Goal: Book appointment/travel/reservation

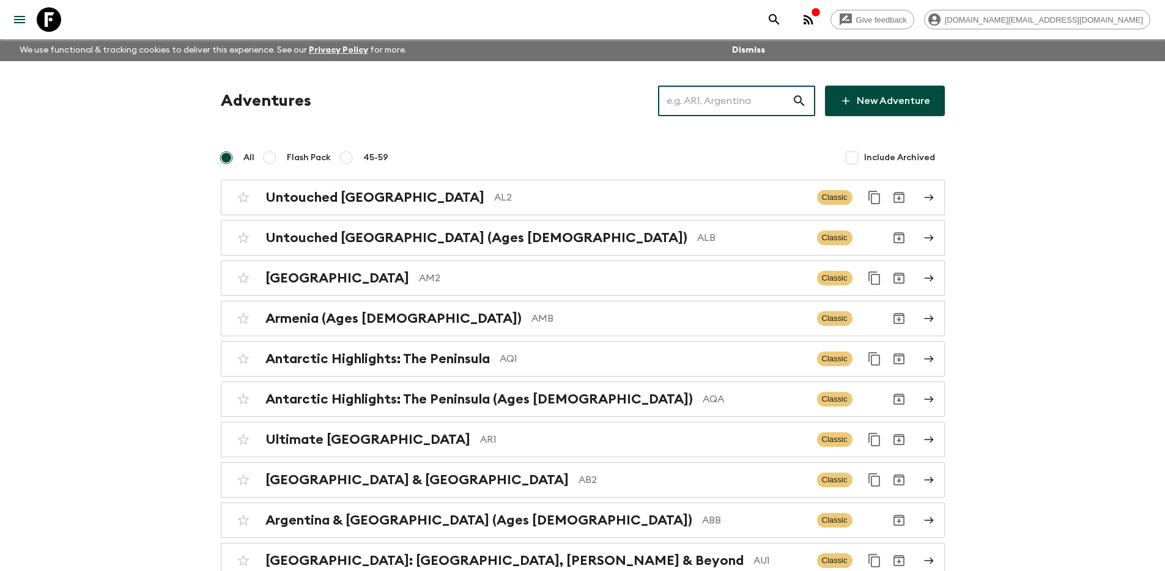
click at [725, 106] on input "text" at bounding box center [725, 101] width 134 height 34
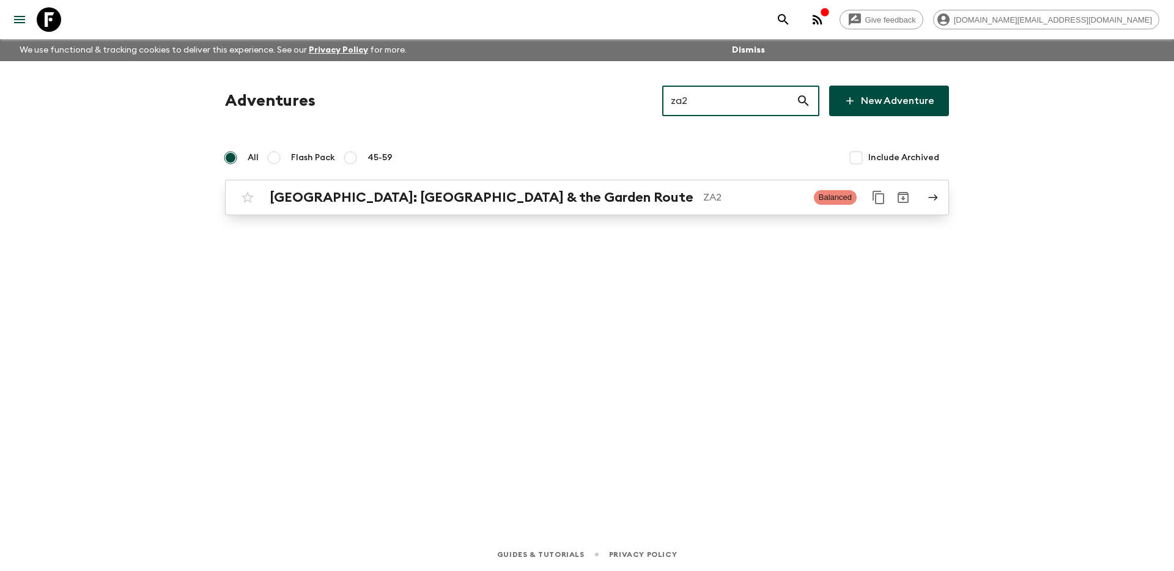
type input "za2"
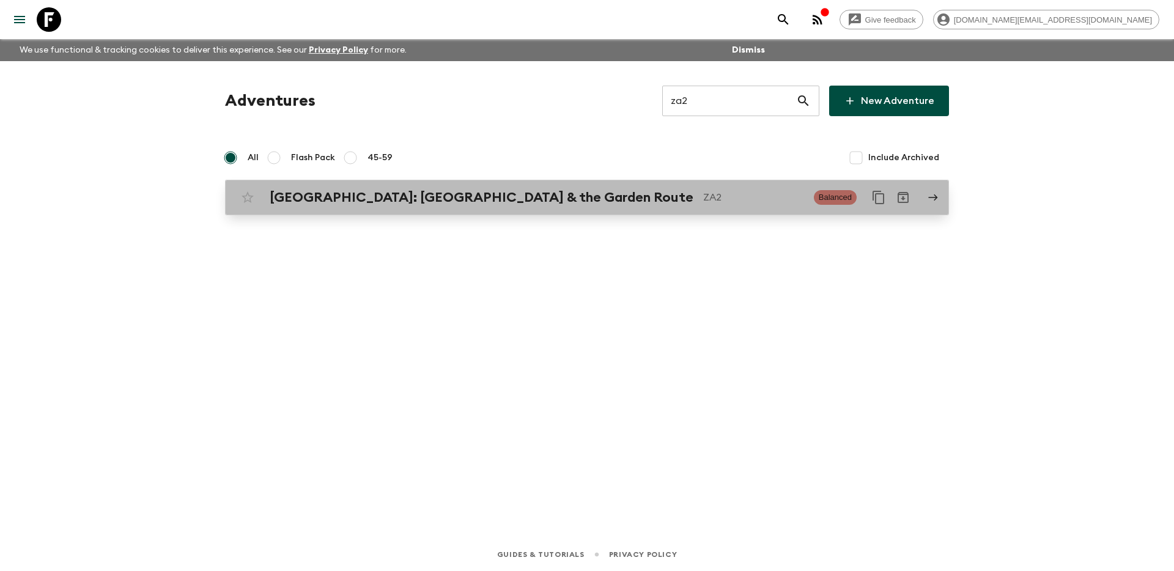
click at [703, 194] on p "ZA2" at bounding box center [753, 197] width 101 height 15
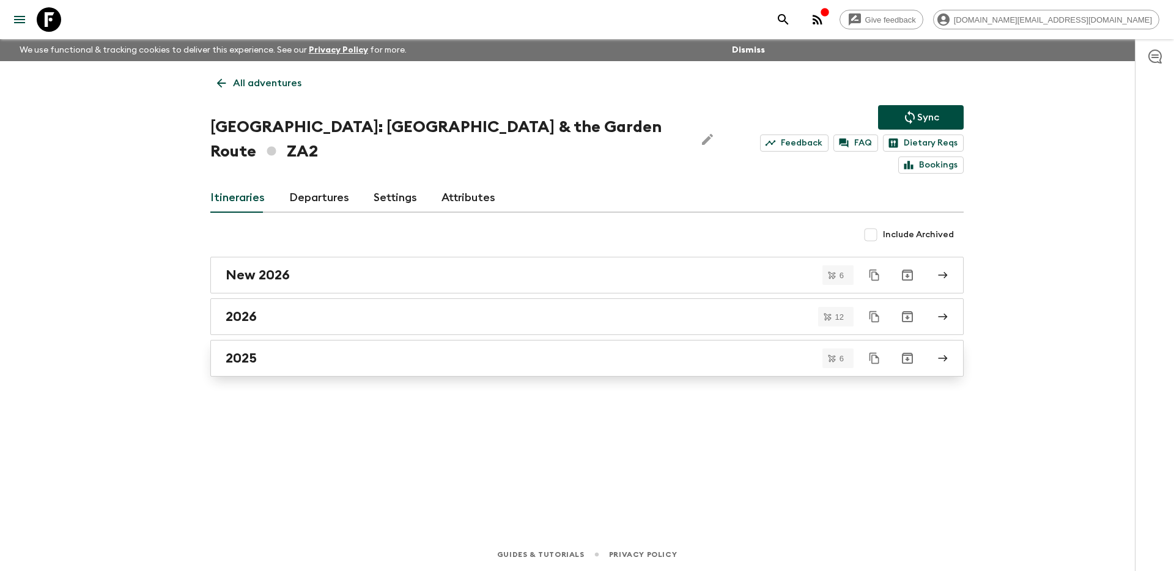
click at [346, 347] on link "2025" at bounding box center [586, 358] width 753 height 37
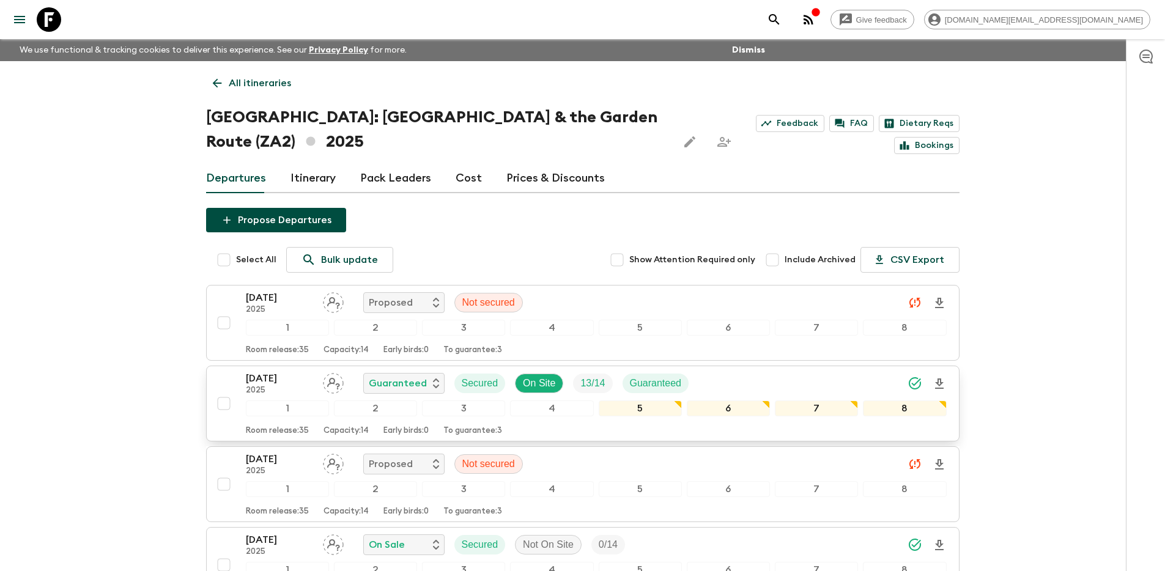
click at [725, 385] on div "[DATE] 2025 Guaranteed Secured On Site 13 / 14 Guaranteed" at bounding box center [596, 383] width 701 height 24
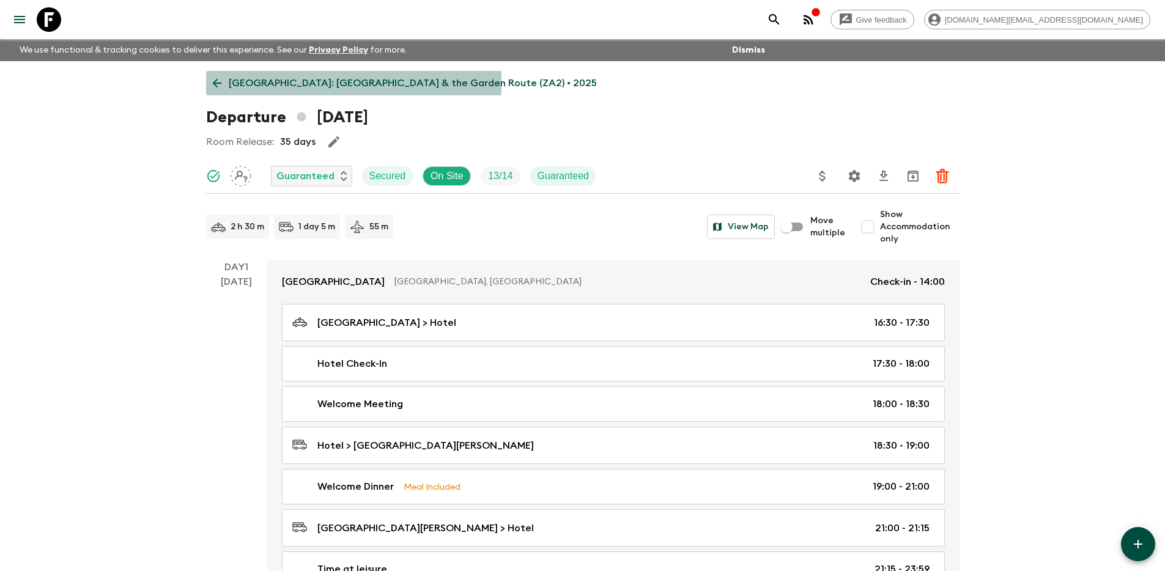
click at [217, 83] on icon at bounding box center [216, 83] width 9 height 9
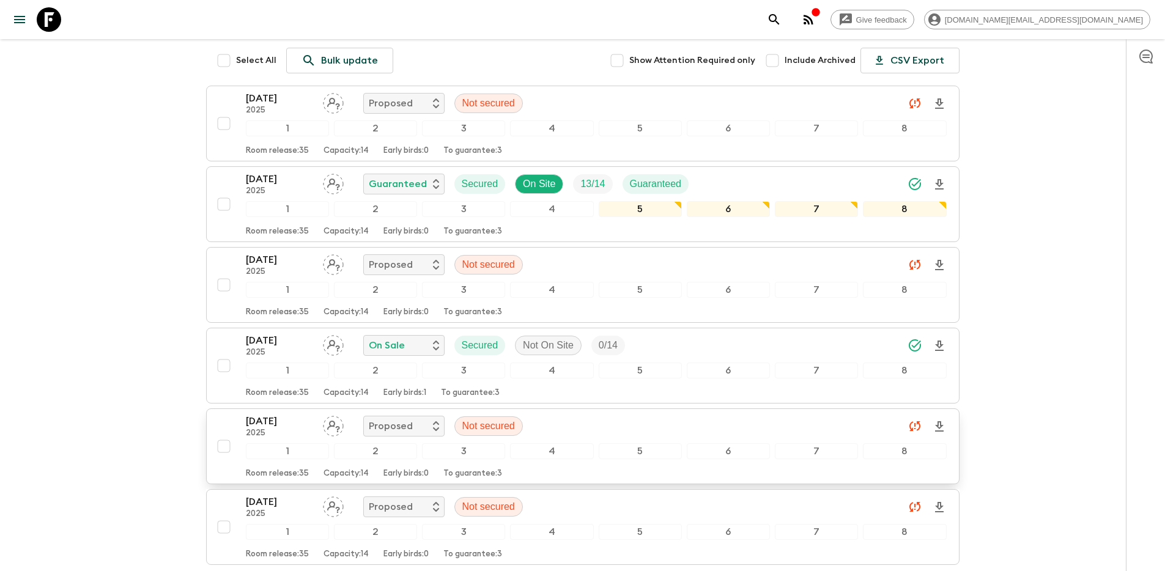
scroll to position [125, 0]
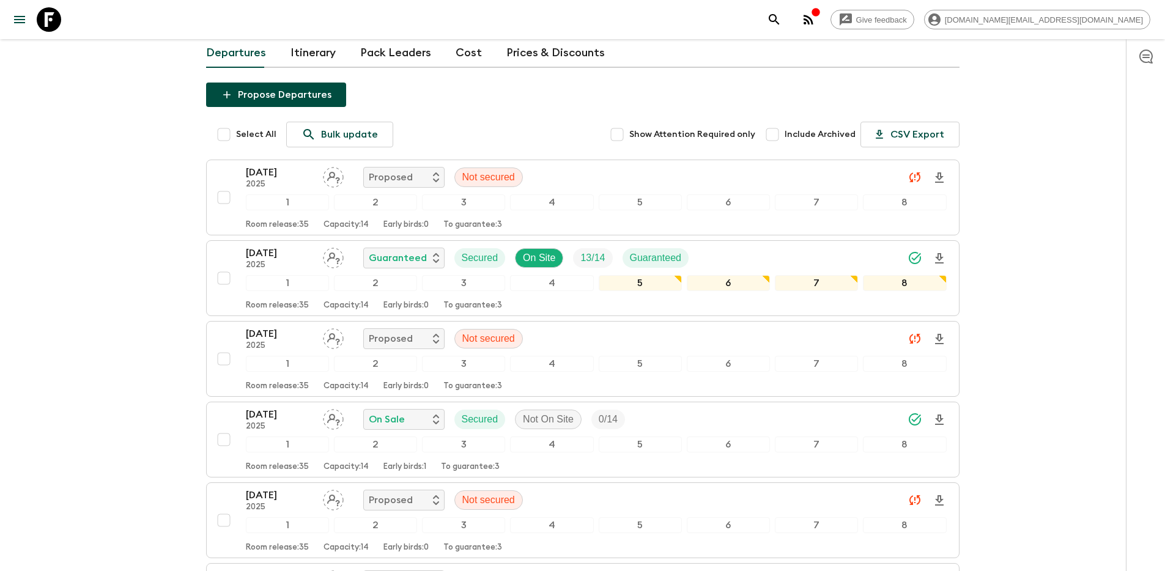
click at [457, 52] on link "Cost" at bounding box center [468, 53] width 26 height 29
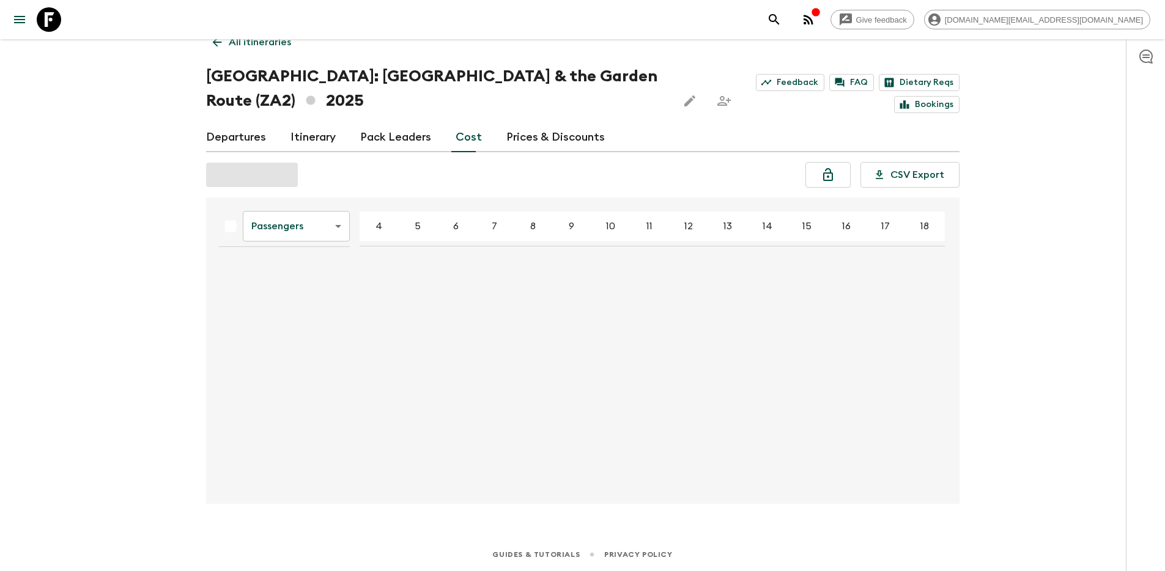
scroll to position [46, 0]
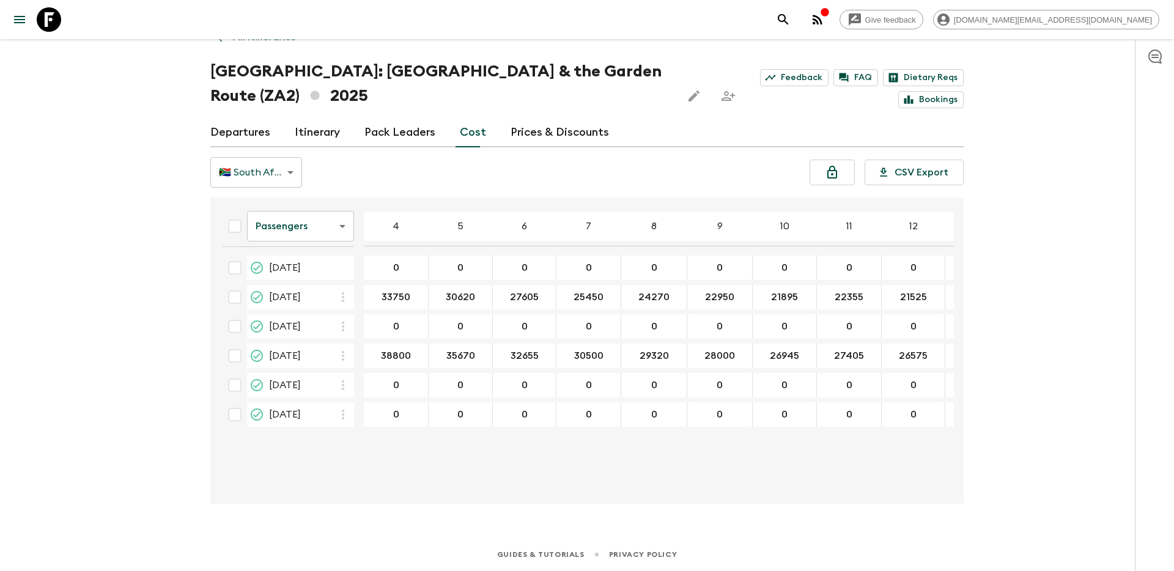
click at [279, 166] on body "Give feedback [DOMAIN_NAME][EMAIL_ADDRESS][DOMAIN_NAME] We use functional & tra…" at bounding box center [587, 262] width 1174 height 617
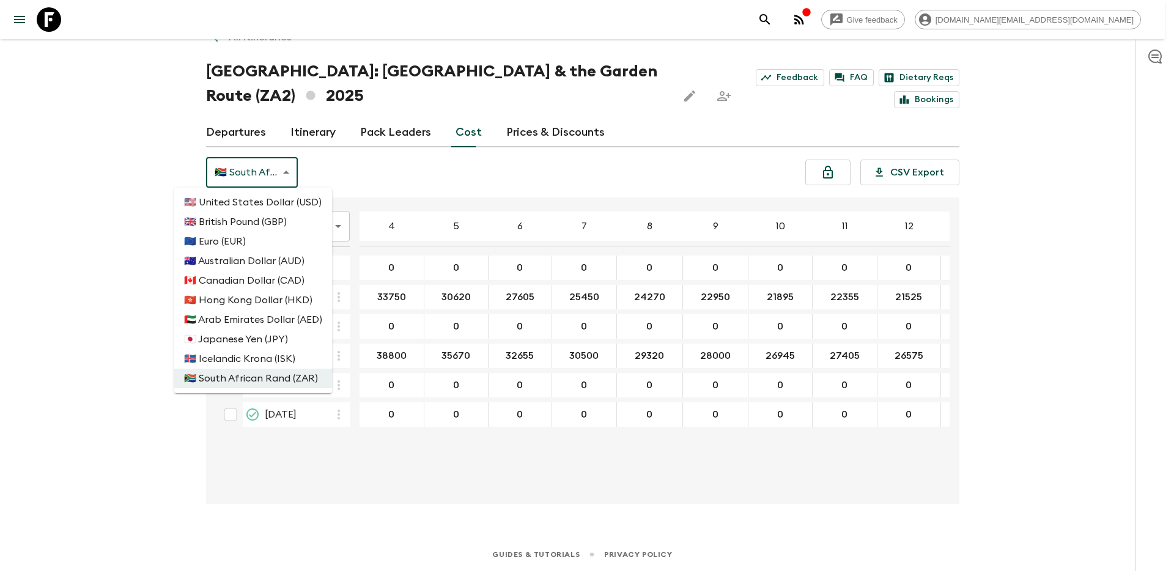
click at [540, 139] on div at bounding box center [587, 285] width 1174 height 571
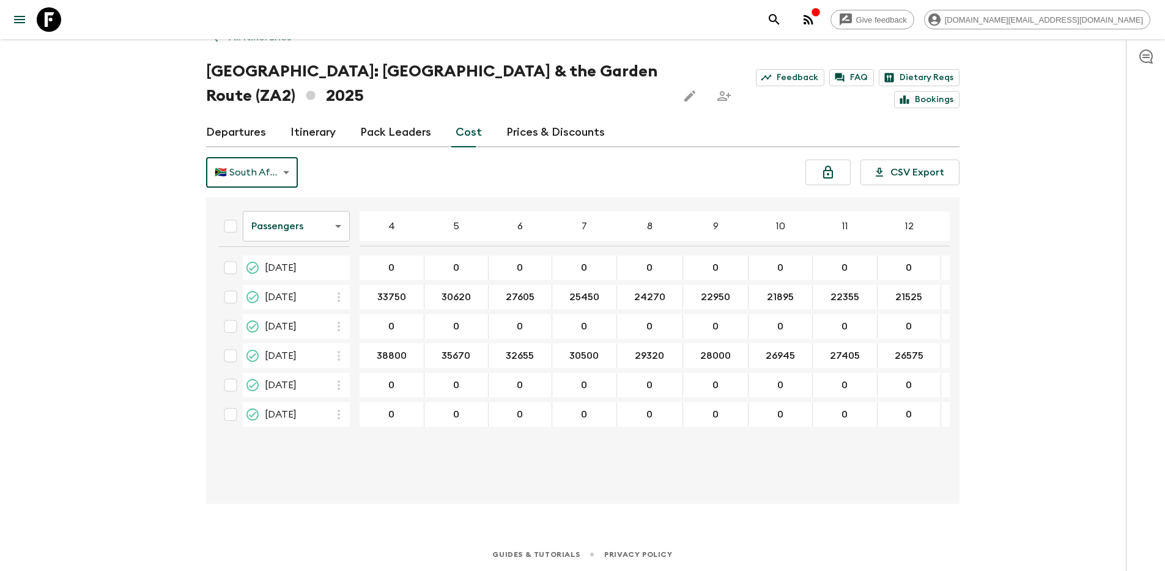
click at [248, 130] on link "Departures" at bounding box center [236, 132] width 60 height 29
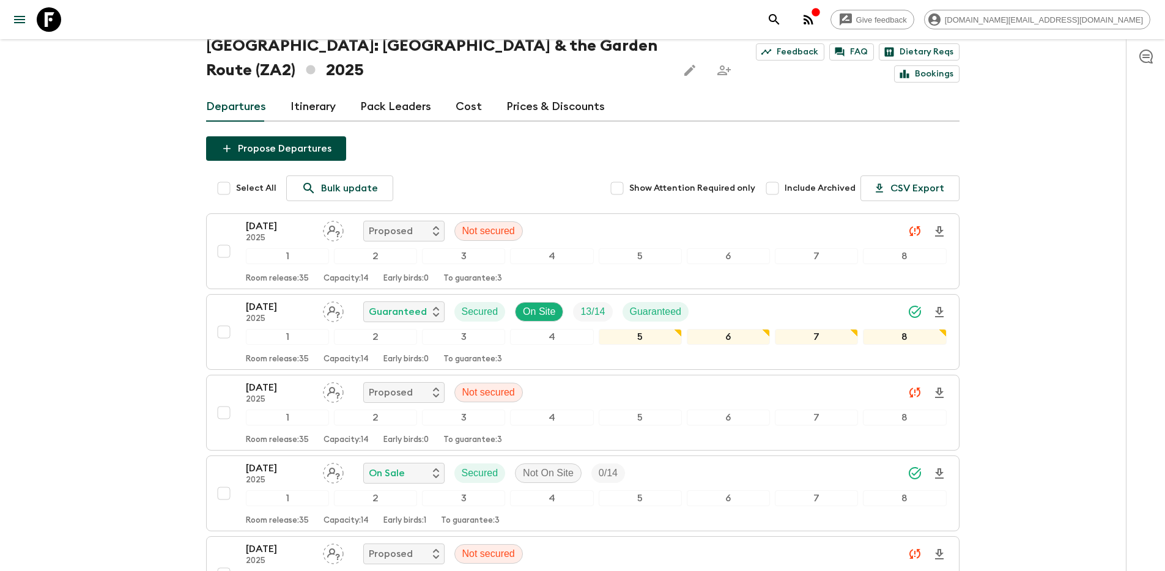
scroll to position [65, 0]
